Goal: Transaction & Acquisition: Purchase product/service

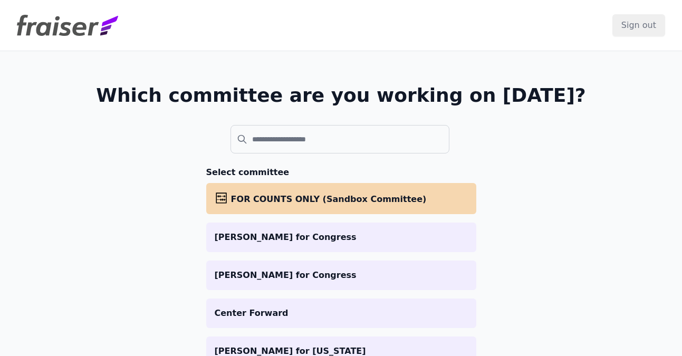
scroll to position [176, 0]
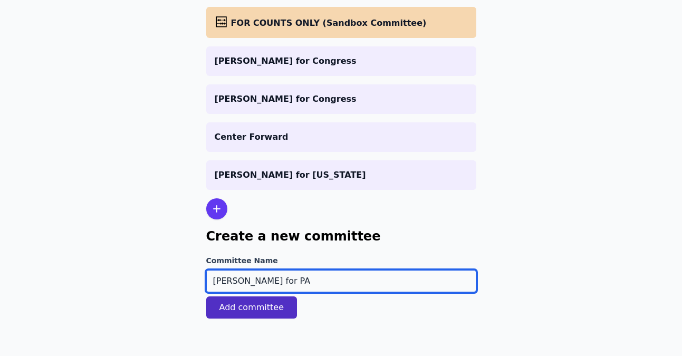
type input "[PERSON_NAME] for PA"
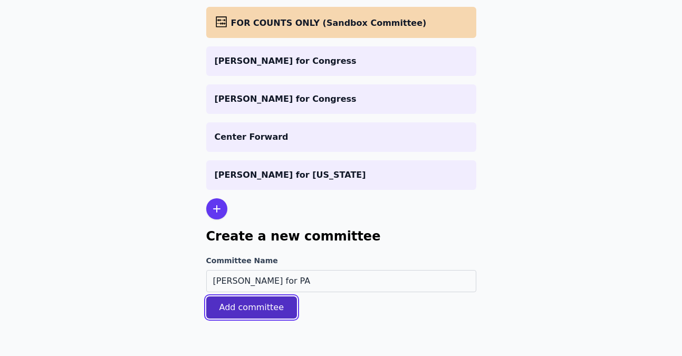
click at [255, 313] on button "Add committee" at bounding box center [251, 307] width 91 height 22
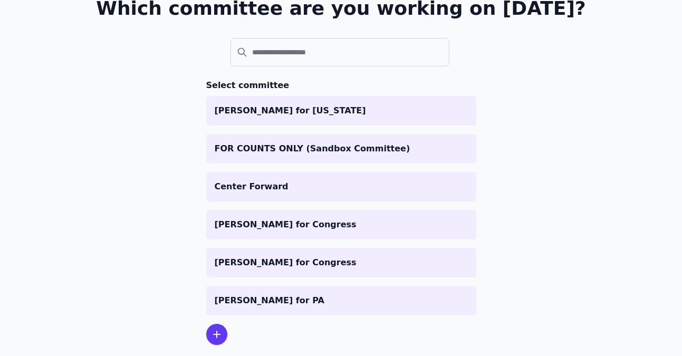
scroll to position [130, 0]
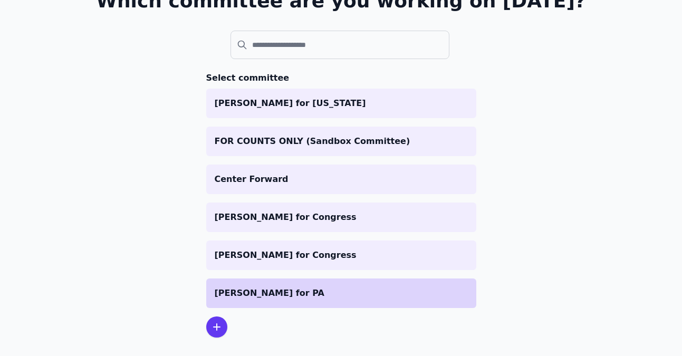
click at [241, 291] on p "[PERSON_NAME] for PA" at bounding box center [341, 293] width 253 height 13
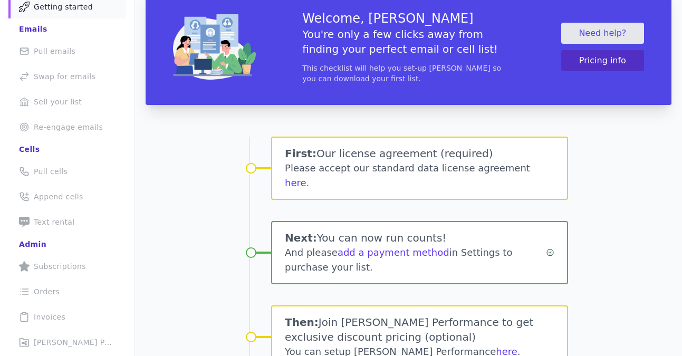
scroll to position [76, 0]
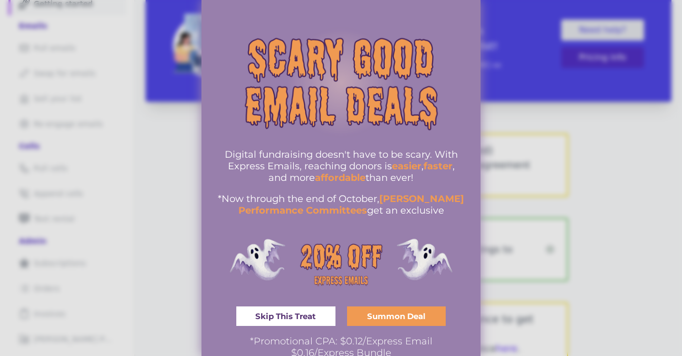
click at [529, 164] on div at bounding box center [341, 178] width 682 height 356
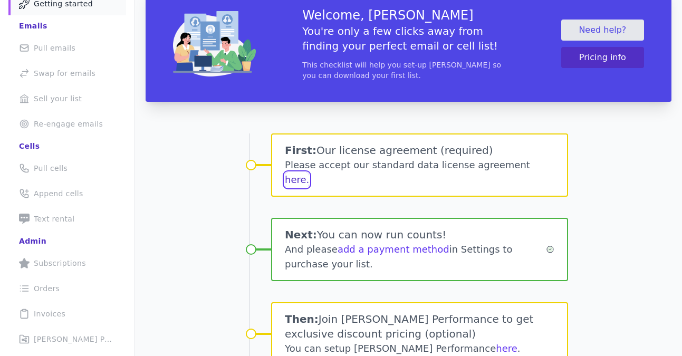
click at [309, 173] on button "here." at bounding box center [297, 180] width 24 height 15
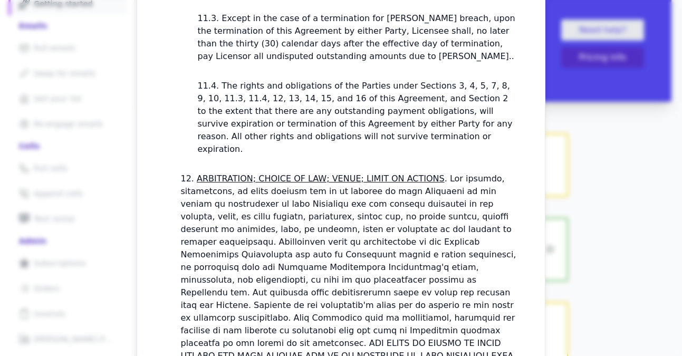
scroll to position [3238, 0]
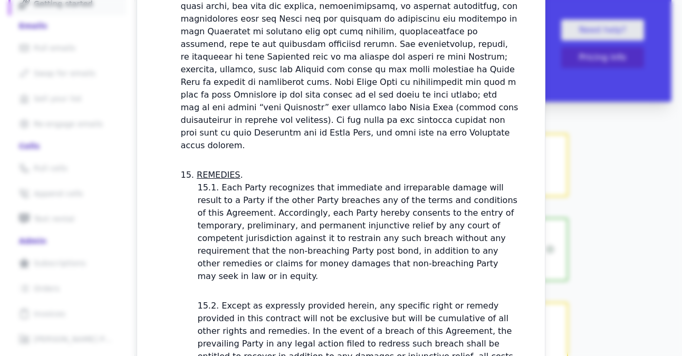
checkbox input "true"
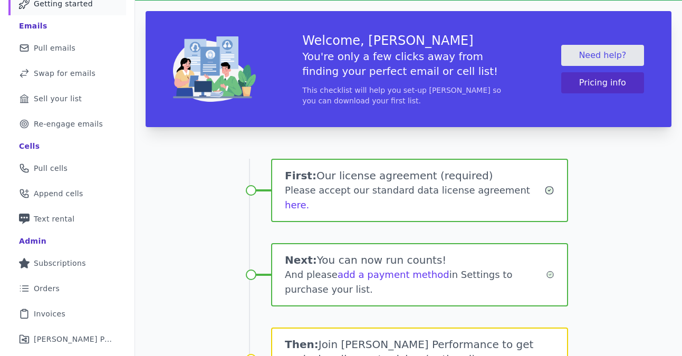
scroll to position [208, 0]
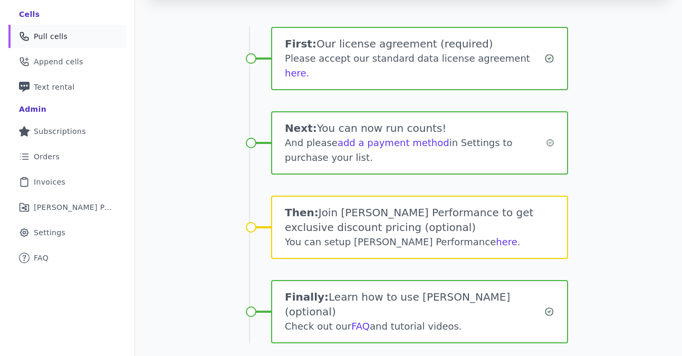
click at [46, 30] on link "Phone Icon Outline of a phone Pull cells" at bounding box center [67, 36] width 118 height 23
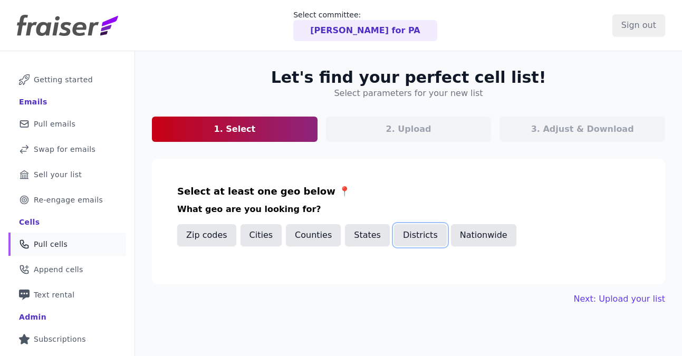
click at [413, 242] on button "Districts" at bounding box center [420, 235] width 53 height 22
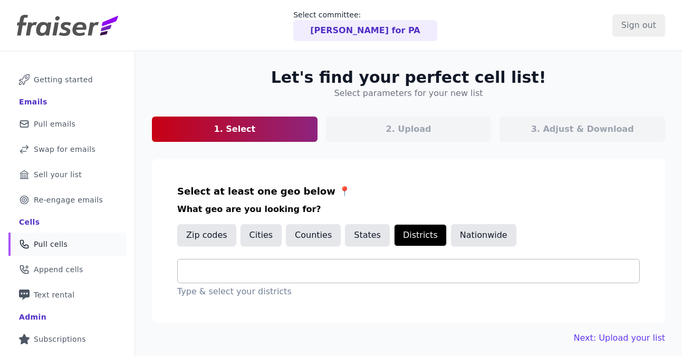
click at [377, 271] on input "text" at bounding box center [412, 271] width 453 height 13
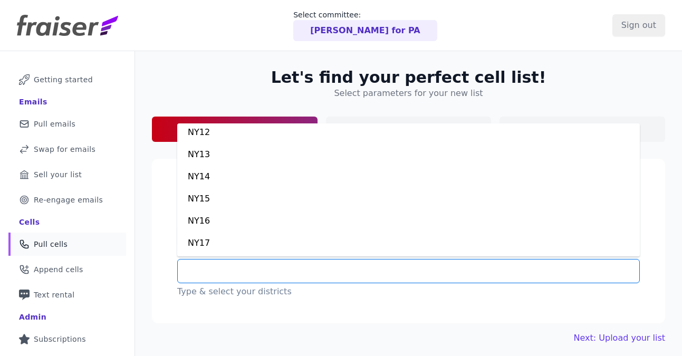
scroll to position [7026, 0]
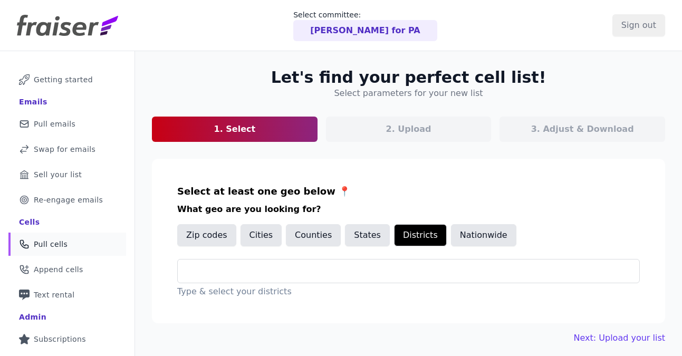
click at [270, 82] on section "Let's find your perfect cell list! Select parameters for your new list 1. Selec…" at bounding box center [408, 105] width 513 height 74
click at [371, 239] on button "States" at bounding box center [367, 235] width 45 height 22
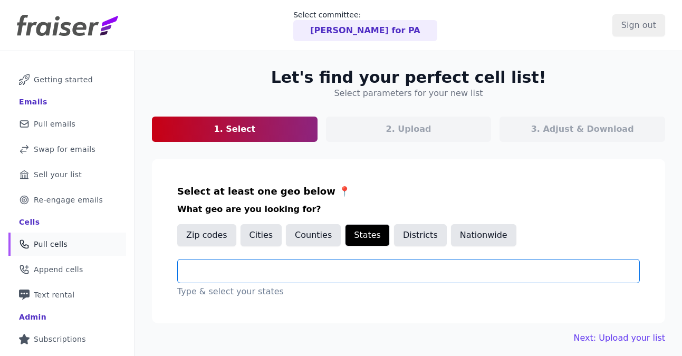
click at [350, 276] on input "text" at bounding box center [412, 271] width 453 height 13
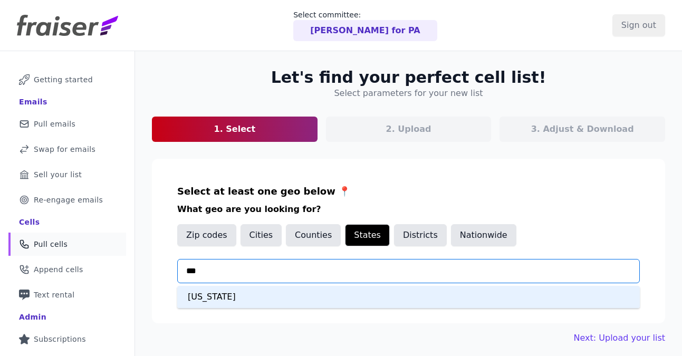
type input "****"
click at [319, 304] on div "Pennsylvania" at bounding box center [408, 297] width 463 height 22
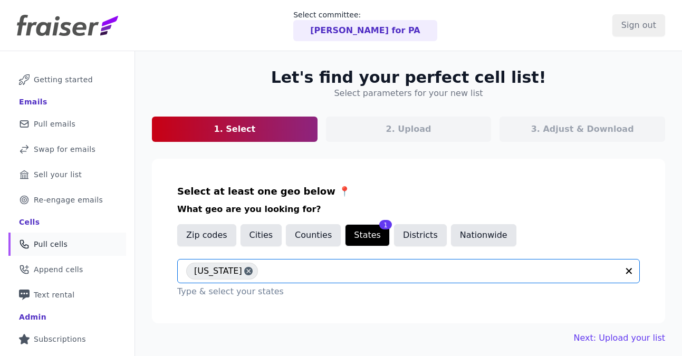
scroll to position [121, 0]
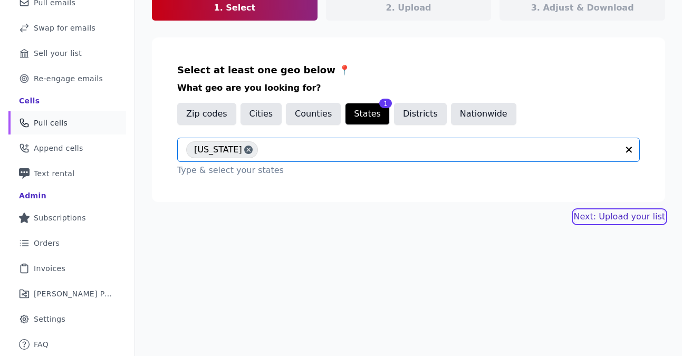
click at [640, 218] on link "Next: Upload your list" at bounding box center [619, 217] width 91 height 13
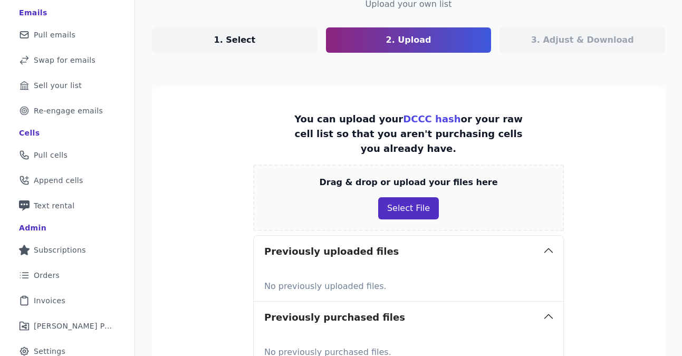
scroll to position [19, 0]
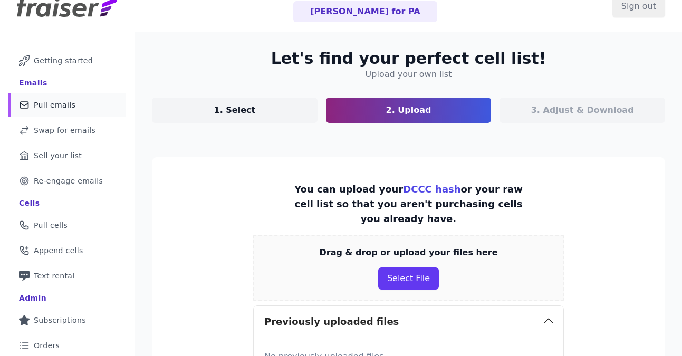
click at [56, 107] on span "Pull emails" at bounding box center [55, 105] width 42 height 11
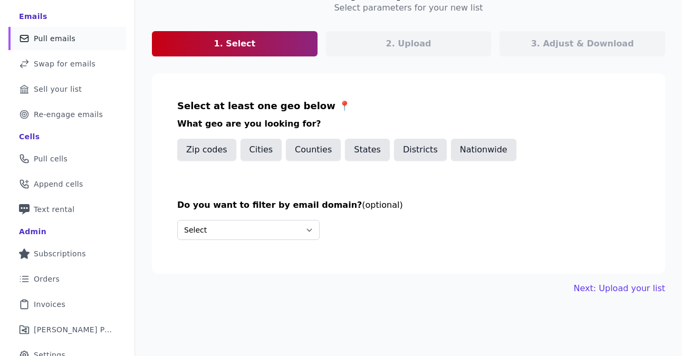
scroll to position [101, 0]
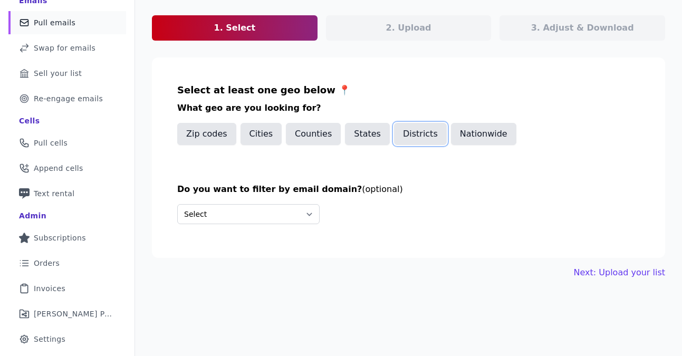
click at [413, 135] on button "Districts" at bounding box center [420, 134] width 53 height 22
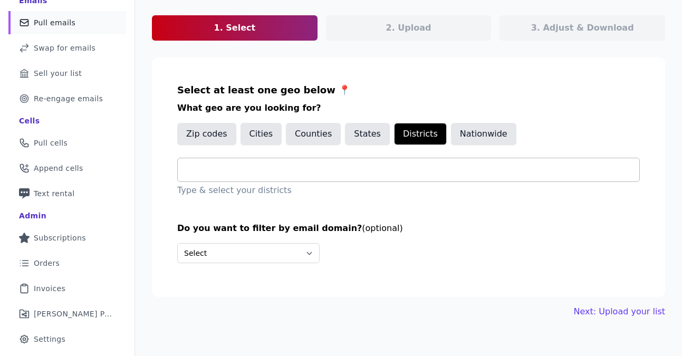
click at [377, 170] on input "text" at bounding box center [412, 170] width 453 height 13
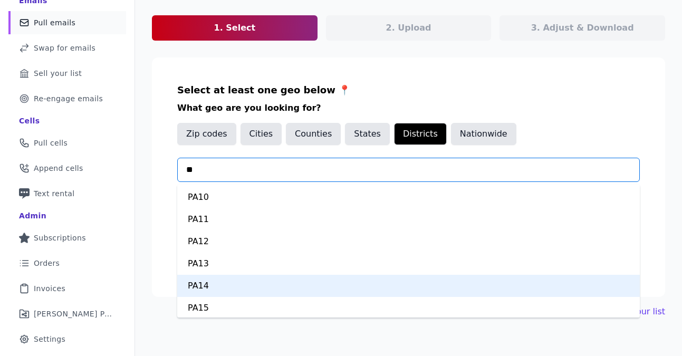
scroll to position [244, 0]
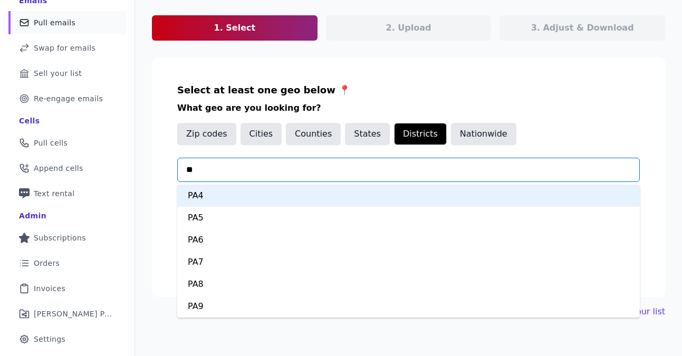
type input "**"
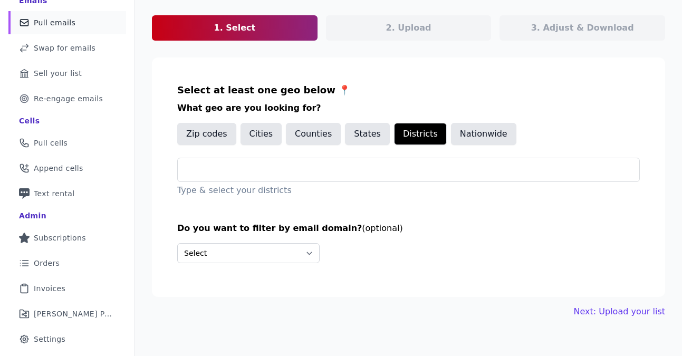
click at [577, 120] on div "Select at least one geo below 📍 What geo are you looking for? Zip codes Cities …" at bounding box center [408, 140] width 463 height 114
click at [303, 131] on button "Counties" at bounding box center [313, 134] width 55 height 22
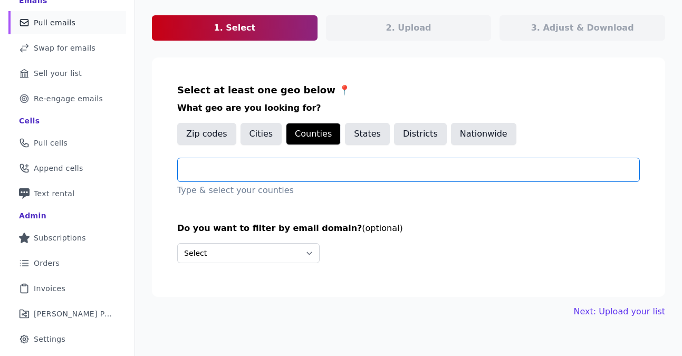
click at [290, 168] on input "text" at bounding box center [412, 170] width 453 height 13
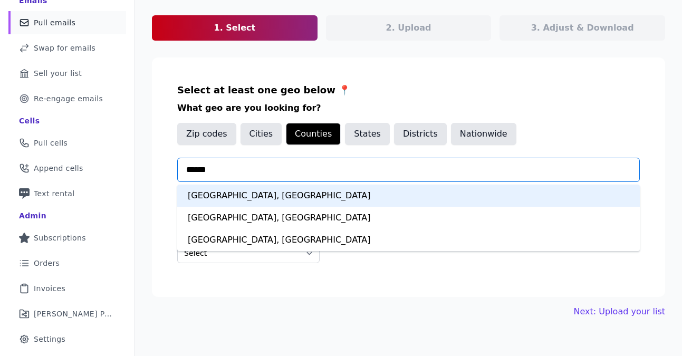
type input "******"
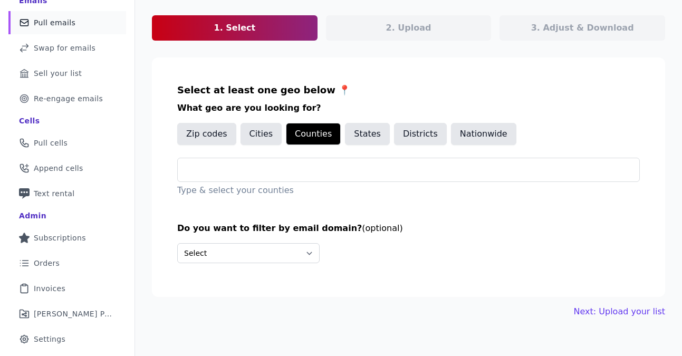
click at [308, 110] on h3 "What geo are you looking for?" at bounding box center [408, 108] width 463 height 13
click at [368, 137] on button "States" at bounding box center [367, 134] width 45 height 22
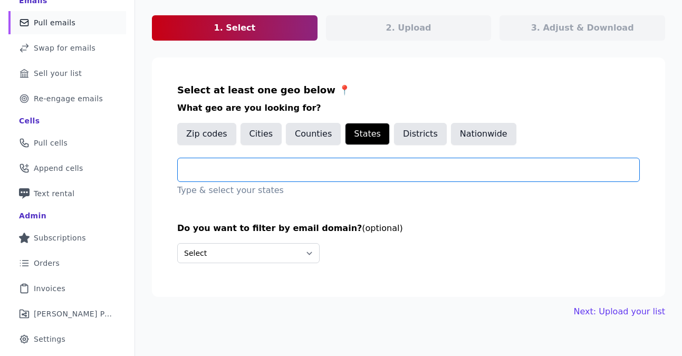
click at [347, 167] on input "text" at bounding box center [412, 170] width 453 height 13
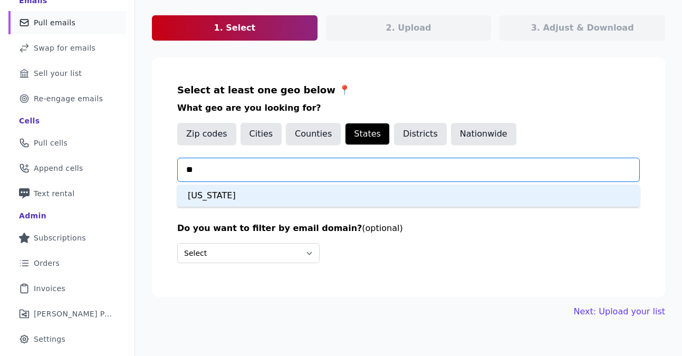
type input "***"
click at [322, 195] on div "Pennsylvania" at bounding box center [408, 196] width 463 height 22
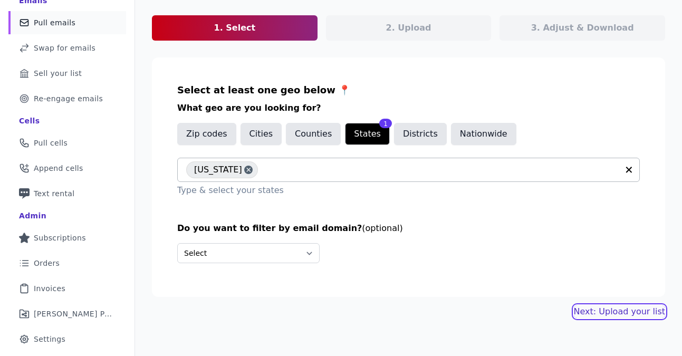
click at [602, 309] on link "Next: Upload your list" at bounding box center [619, 311] width 91 height 13
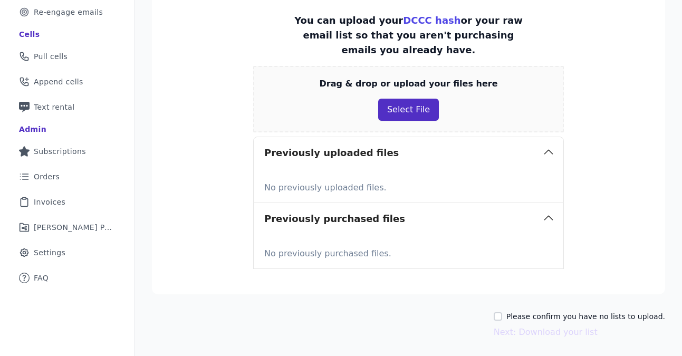
scroll to position [185, 0]
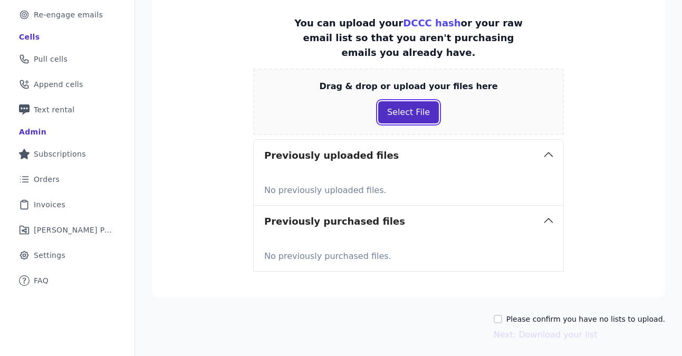
click at [413, 113] on button "Select File" at bounding box center [408, 112] width 61 height 22
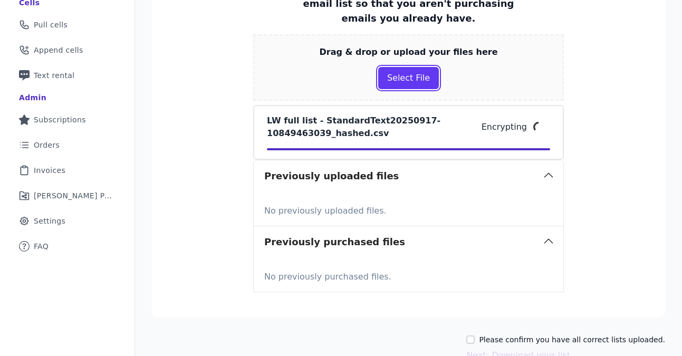
scroll to position [278, 0]
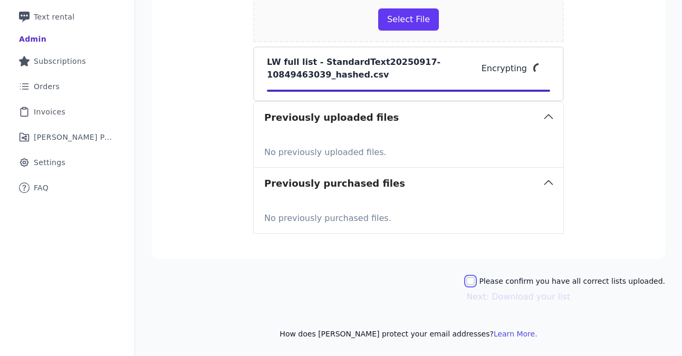
click at [475, 280] on input "Please confirm you have all correct lists uploaded." at bounding box center [470, 281] width 8 height 8
checkbox input "true"
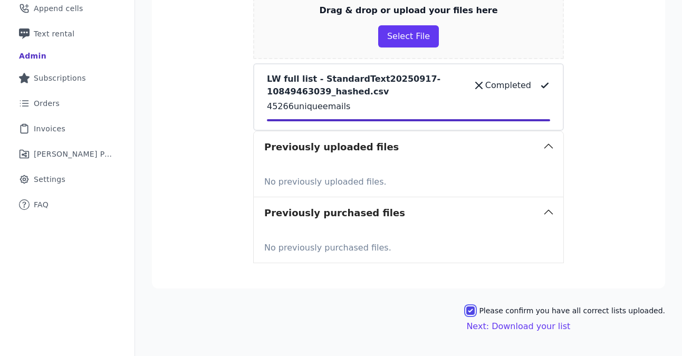
scroll to position [291, 0]
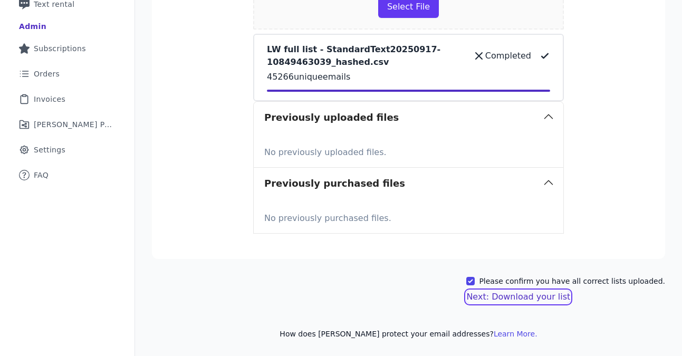
click at [528, 296] on button "Next: Download your list" at bounding box center [518, 297] width 104 height 13
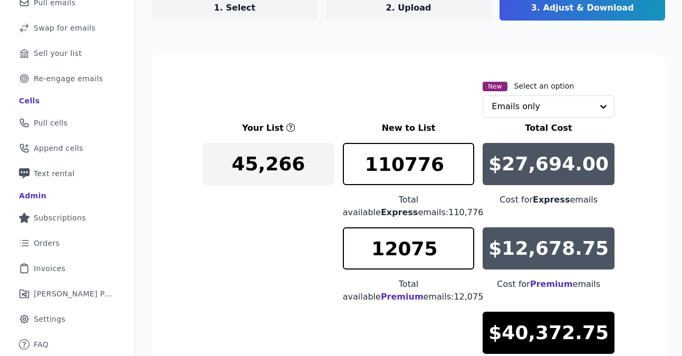
scroll to position [277, 0]
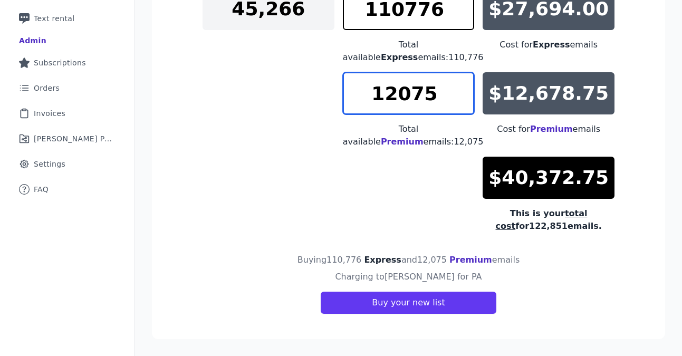
drag, startPoint x: 379, startPoint y: 98, endPoint x: 455, endPoint y: 96, distance: 76.0
click at [455, 96] on input "12075" at bounding box center [409, 93] width 132 height 42
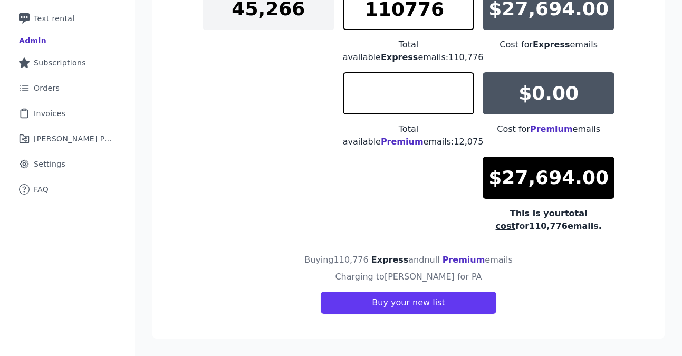
type input "0"
click at [446, 159] on div "Your List New to List Total Cost 45,266 110776 Total available Express emails: …" at bounding box center [409, 100] width 412 height 266
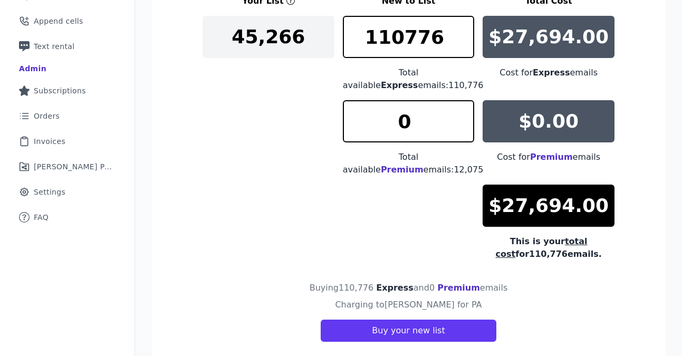
scroll to position [236, 0]
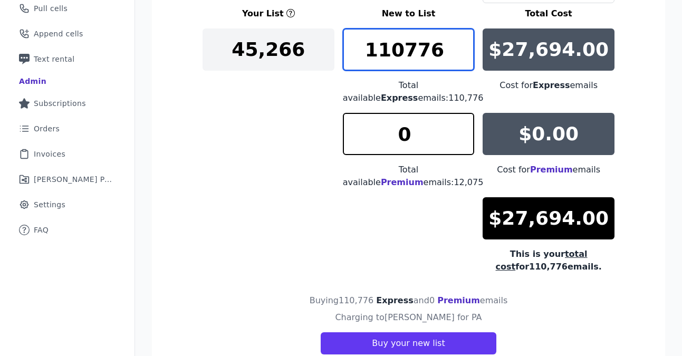
drag, startPoint x: 368, startPoint y: 46, endPoint x: 457, endPoint y: 46, distance: 89.2
click at [457, 46] on input "110776" at bounding box center [409, 49] width 132 height 42
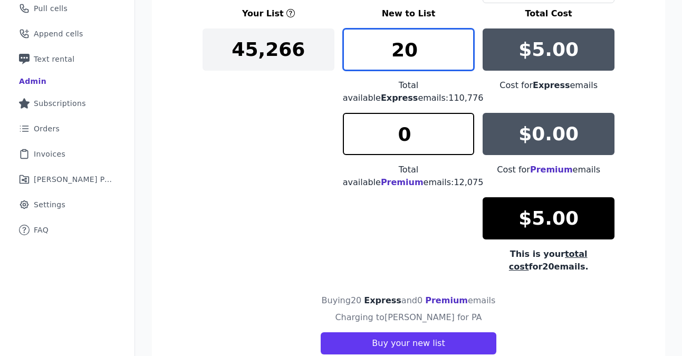
type input "2"
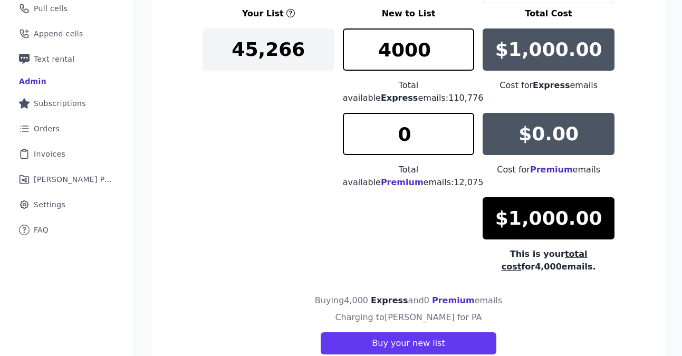
click at [524, 48] on p "$1,000.00" at bounding box center [548, 49] width 107 height 21
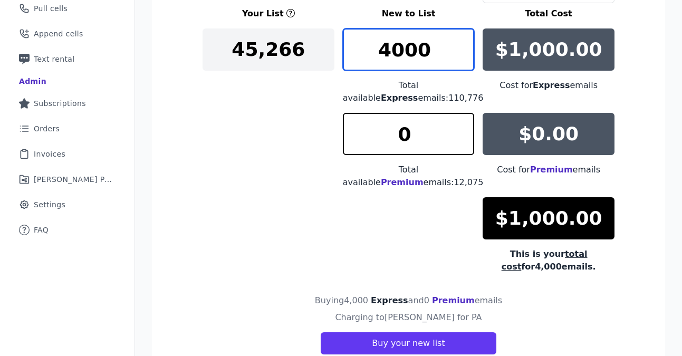
click at [388, 50] on input "4000" at bounding box center [409, 49] width 132 height 42
drag, startPoint x: 384, startPoint y: 49, endPoint x: 431, endPoint y: 52, distance: 47.6
click at [431, 52] on input "5000" at bounding box center [409, 49] width 132 height 42
type input "4800"
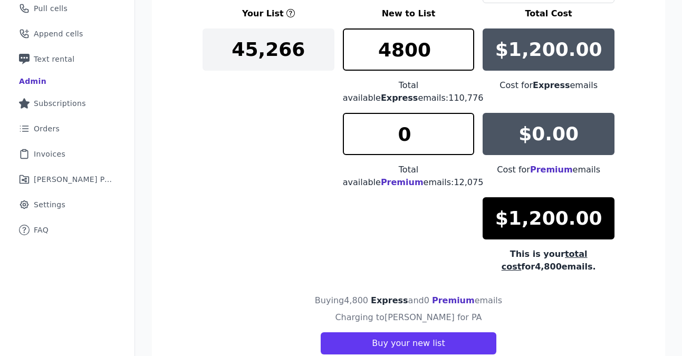
click at [391, 198] on div "Your List New to List Total Cost 45,266 4800 Total available Express emails: 11…" at bounding box center [409, 140] width 412 height 266
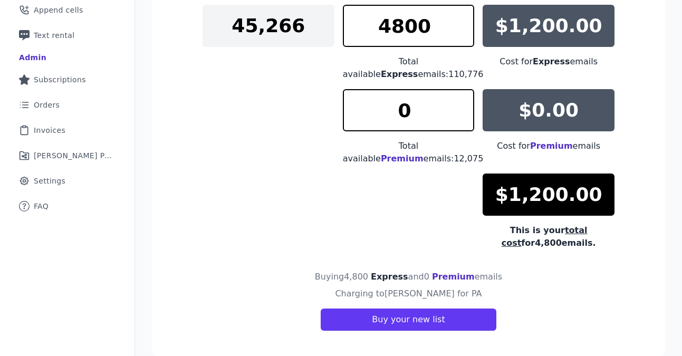
scroll to position [277, 0]
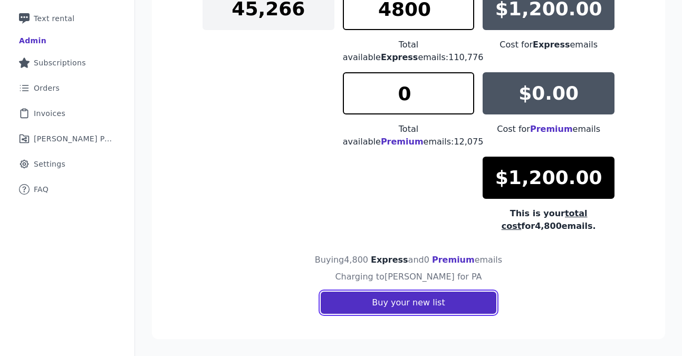
click at [368, 304] on button "Buy your new list" at bounding box center [408, 303] width 175 height 22
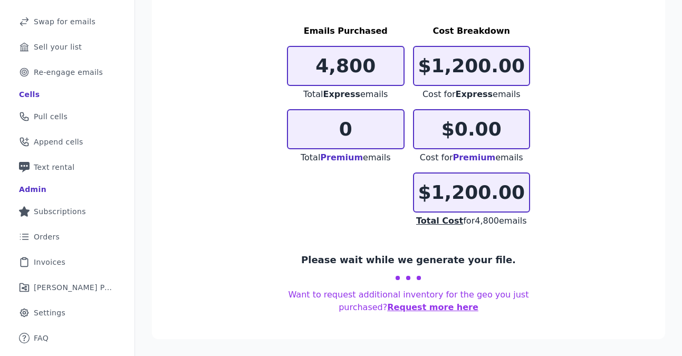
scroll to position [121, 0]
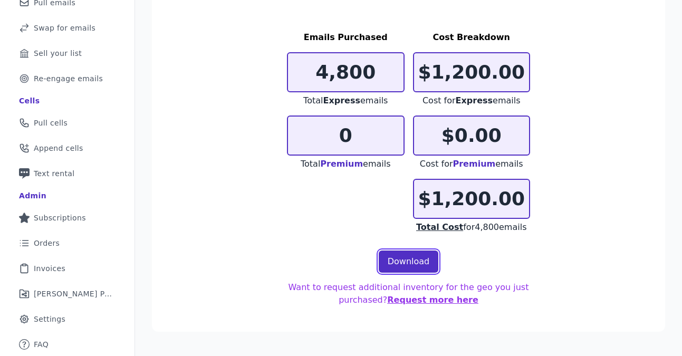
click at [419, 259] on link "Download" at bounding box center [409, 262] width 60 height 22
click at [289, 234] on section "Thank you for your purchase! Emails Purchased 4,800 Total Express emails 0 Tota…" at bounding box center [408, 143] width 513 height 377
